Goal: Register for event/course

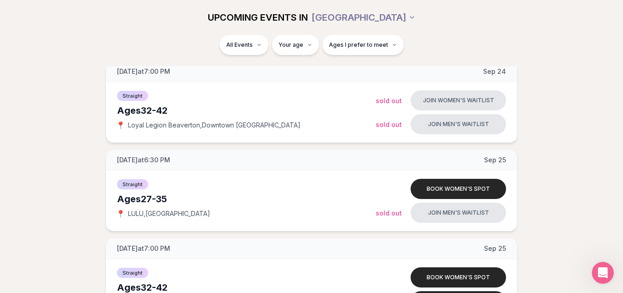
scroll to position [1197, 0]
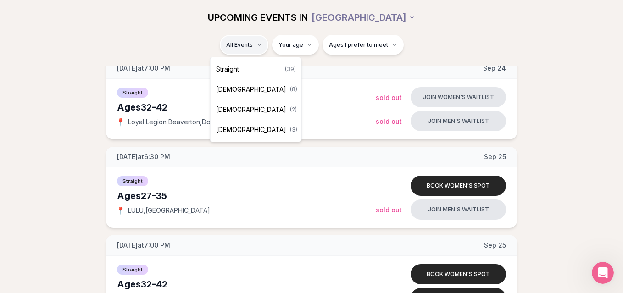
click at [252, 71] on div "Straight ( 39 )" at bounding box center [256, 69] width 87 height 20
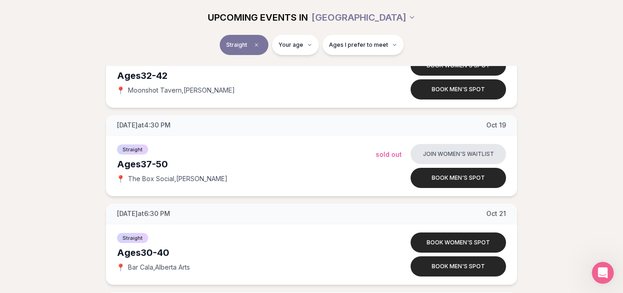
scroll to position [2378, 0]
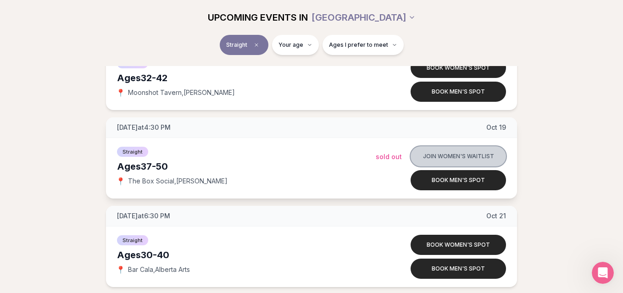
click at [431, 157] on button "Join women's waitlist" at bounding box center [458, 156] width 95 height 20
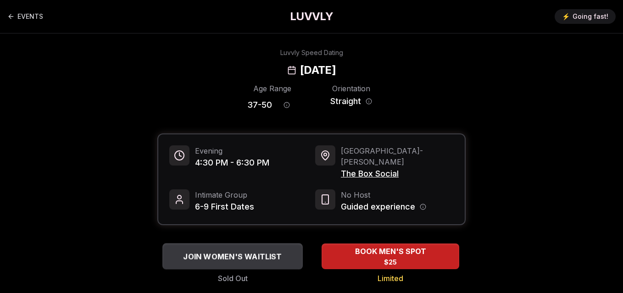
click at [271, 251] on span "JOIN WOMEN'S WAITLIST" at bounding box center [232, 256] width 102 height 11
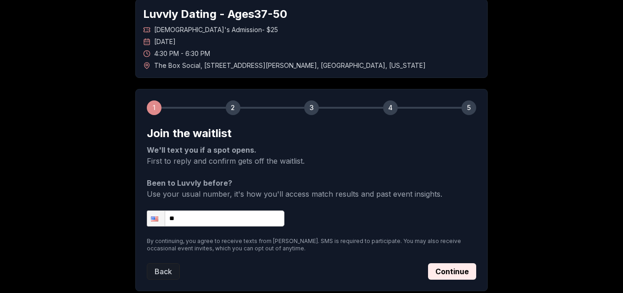
scroll to position [58, 0]
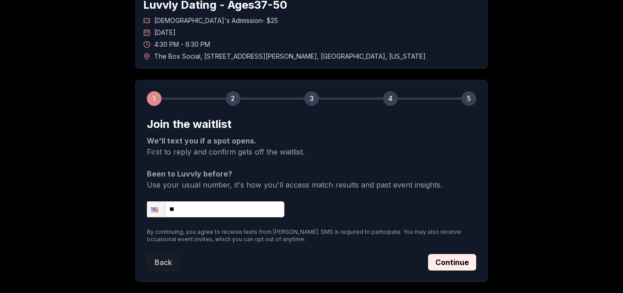
click at [227, 216] on input "**" at bounding box center [216, 210] width 138 height 16
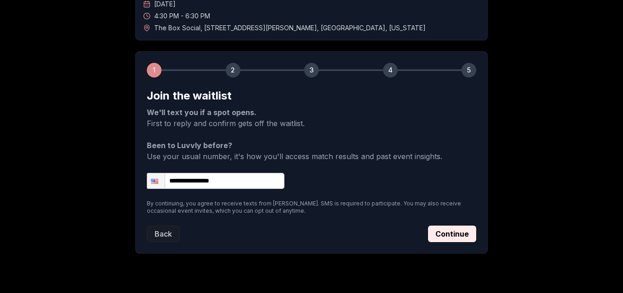
scroll to position [108, 0]
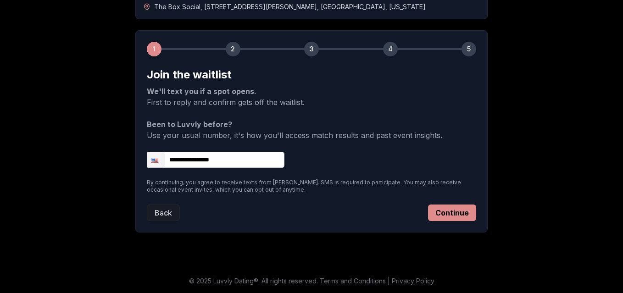
type input "**********"
click at [453, 219] on button "Continue" at bounding box center [452, 213] width 48 height 17
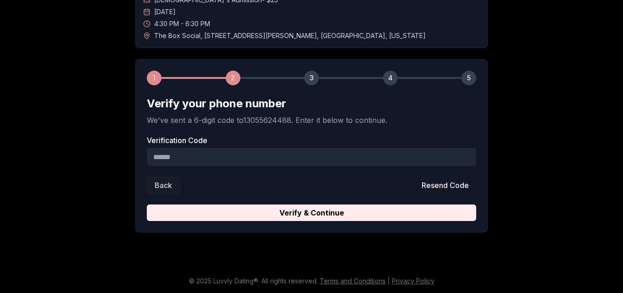
scroll to position [79, 0]
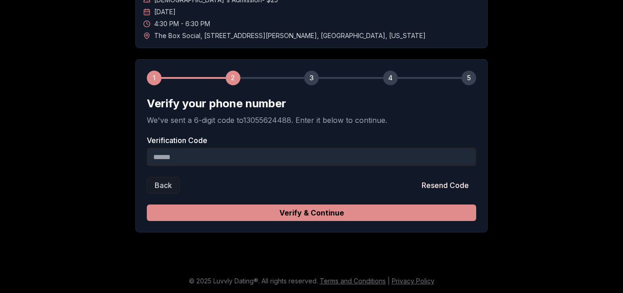
click at [430, 214] on button "Verify & Continue" at bounding box center [312, 213] width 330 height 17
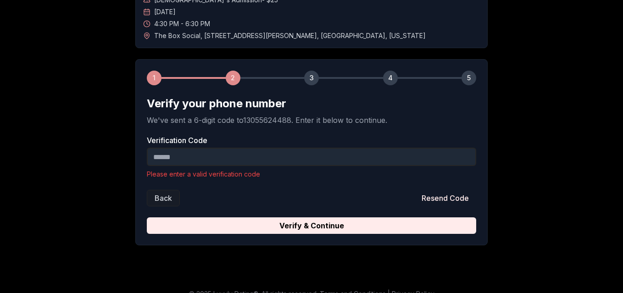
click at [195, 161] on input "Verification Code" at bounding box center [312, 157] width 330 height 18
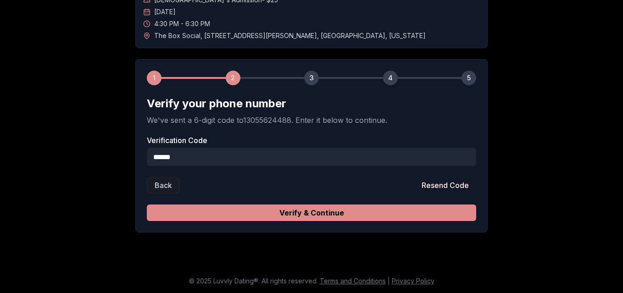
type input "******"
click at [233, 214] on button "Verify & Continue" at bounding box center [312, 213] width 330 height 17
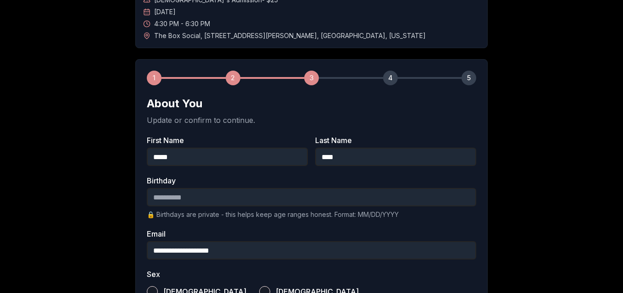
click at [158, 197] on input "Birthday" at bounding box center [312, 197] width 330 height 18
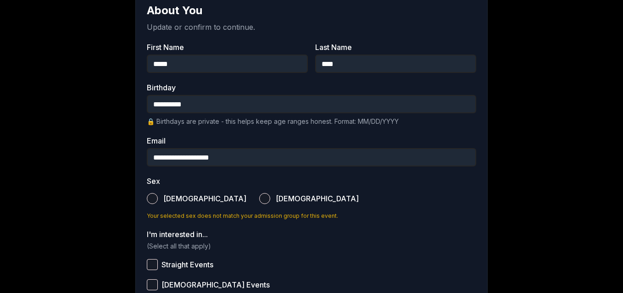
scroll to position [173, 0]
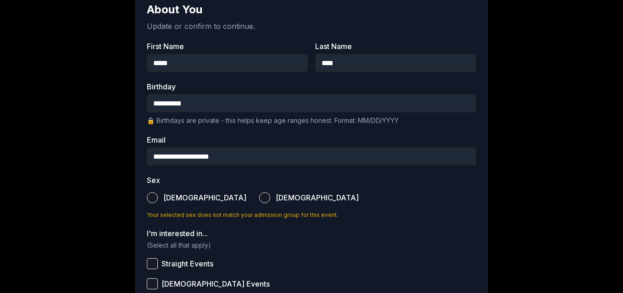
type input "**********"
click at [259, 199] on button "[DEMOGRAPHIC_DATA]" at bounding box center [264, 197] width 11 height 11
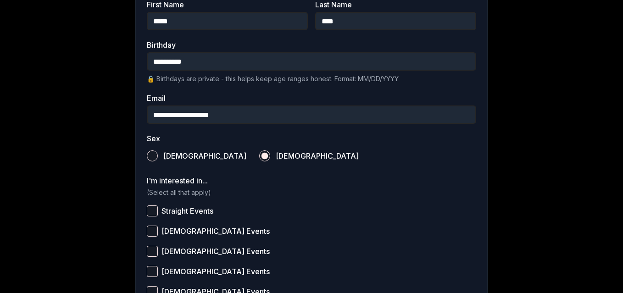
scroll to position [219, 0]
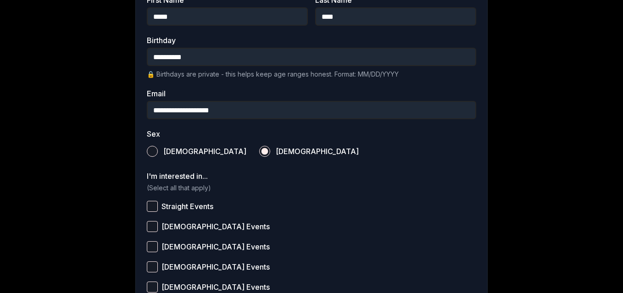
click at [153, 207] on button "Straight Events" at bounding box center [152, 206] width 11 height 11
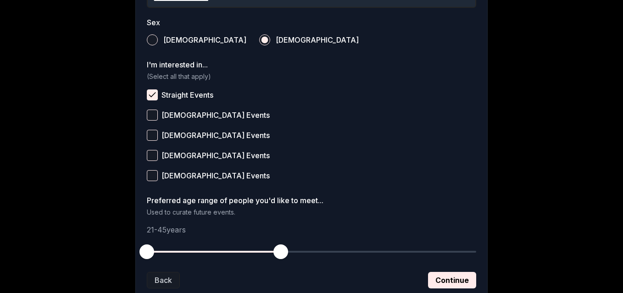
scroll to position [332, 0]
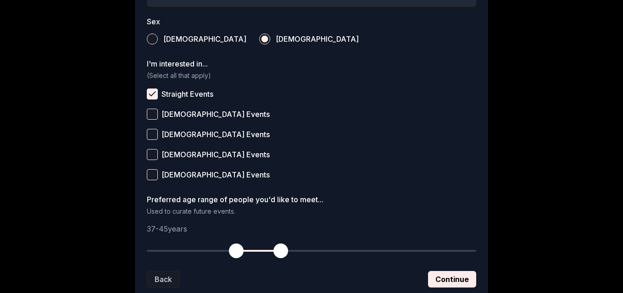
drag, startPoint x: 149, startPoint y: 251, endPoint x: 238, endPoint y: 249, distance: 89.6
click at [238, 249] on span "button" at bounding box center [236, 251] width 15 height 15
drag, startPoint x: 285, startPoint y: 249, endPoint x: 308, endPoint y: 248, distance: 23.4
click at [308, 248] on span "button" at bounding box center [309, 251] width 15 height 15
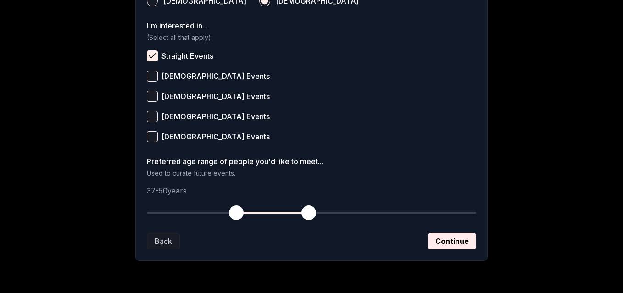
scroll to position [371, 0]
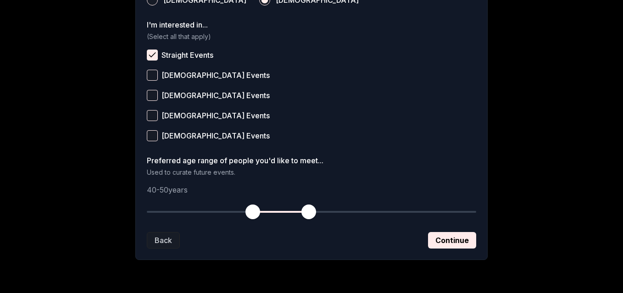
drag, startPoint x: 236, startPoint y: 216, endPoint x: 251, endPoint y: 214, distance: 14.8
click at [251, 214] on span "button" at bounding box center [253, 212] width 15 height 15
click at [449, 238] on button "Continue" at bounding box center [452, 240] width 48 height 17
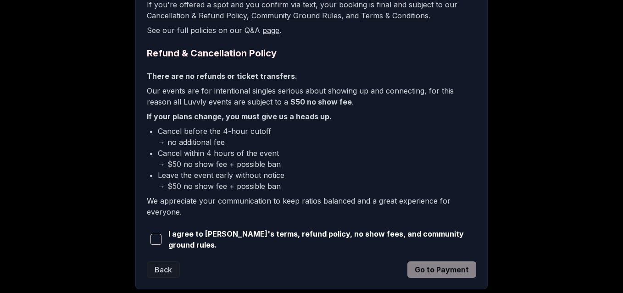
scroll to position [211, 0]
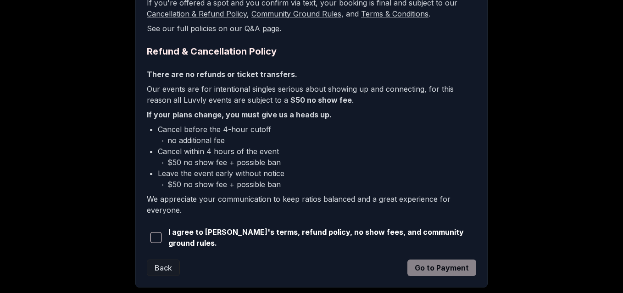
click at [155, 236] on span "button" at bounding box center [156, 237] width 11 height 11
click at [431, 263] on button "Go to Payment" at bounding box center [442, 268] width 69 height 17
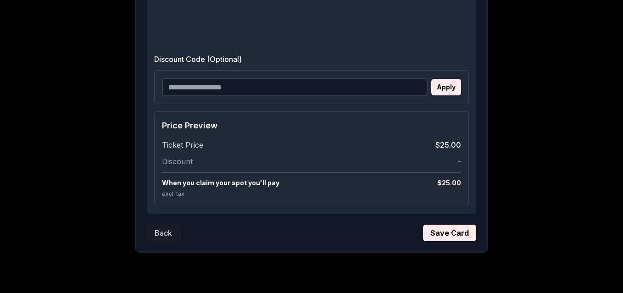
scroll to position [254, 0]
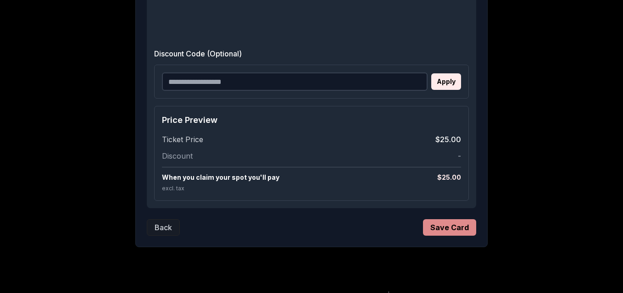
click at [445, 225] on button "Save Card" at bounding box center [449, 227] width 53 height 17
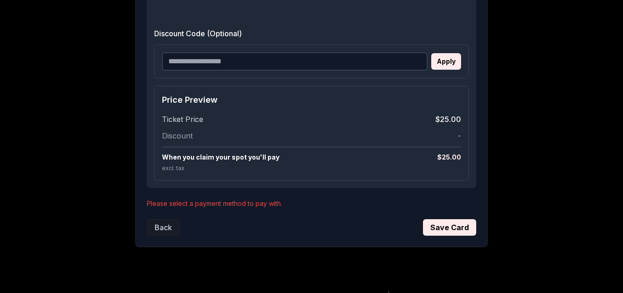
scroll to position [371, 0]
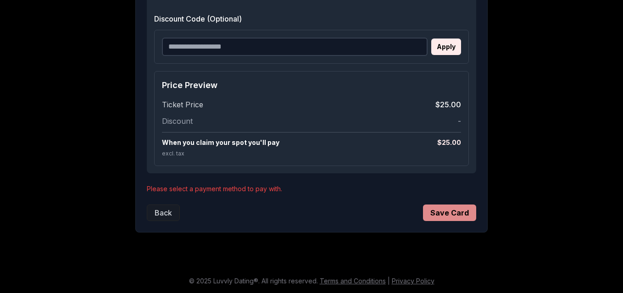
click at [456, 216] on button "Save Card" at bounding box center [449, 213] width 53 height 17
click at [446, 211] on button "Save Card" at bounding box center [449, 213] width 53 height 17
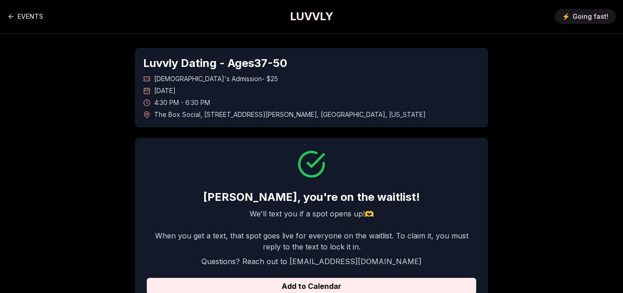
scroll to position [97, 0]
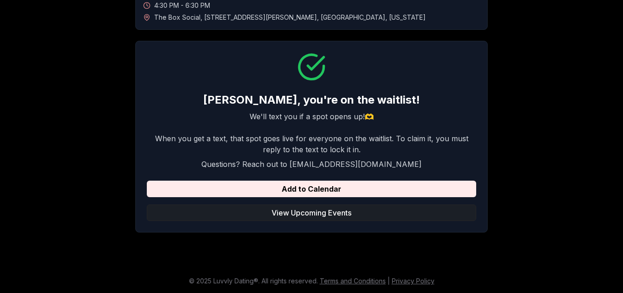
click at [287, 213] on button "View Upcoming Events" at bounding box center [312, 213] width 330 height 17
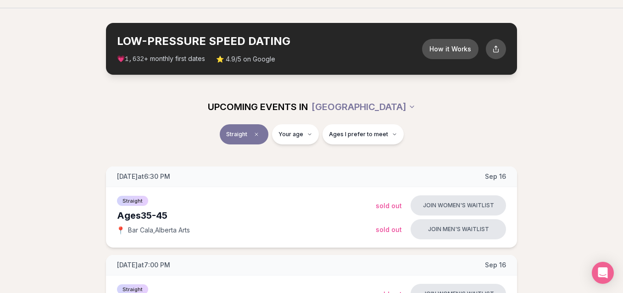
scroll to position [28, 0]
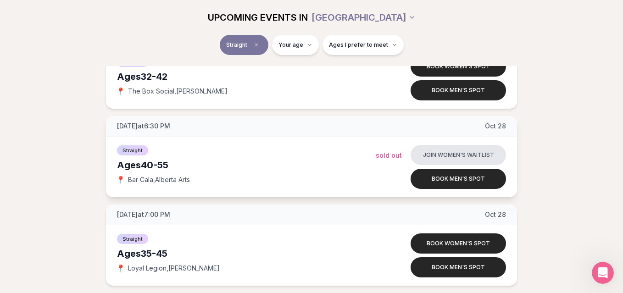
scroll to position [3088, 0]
